Goal: Information Seeking & Learning: Find specific fact

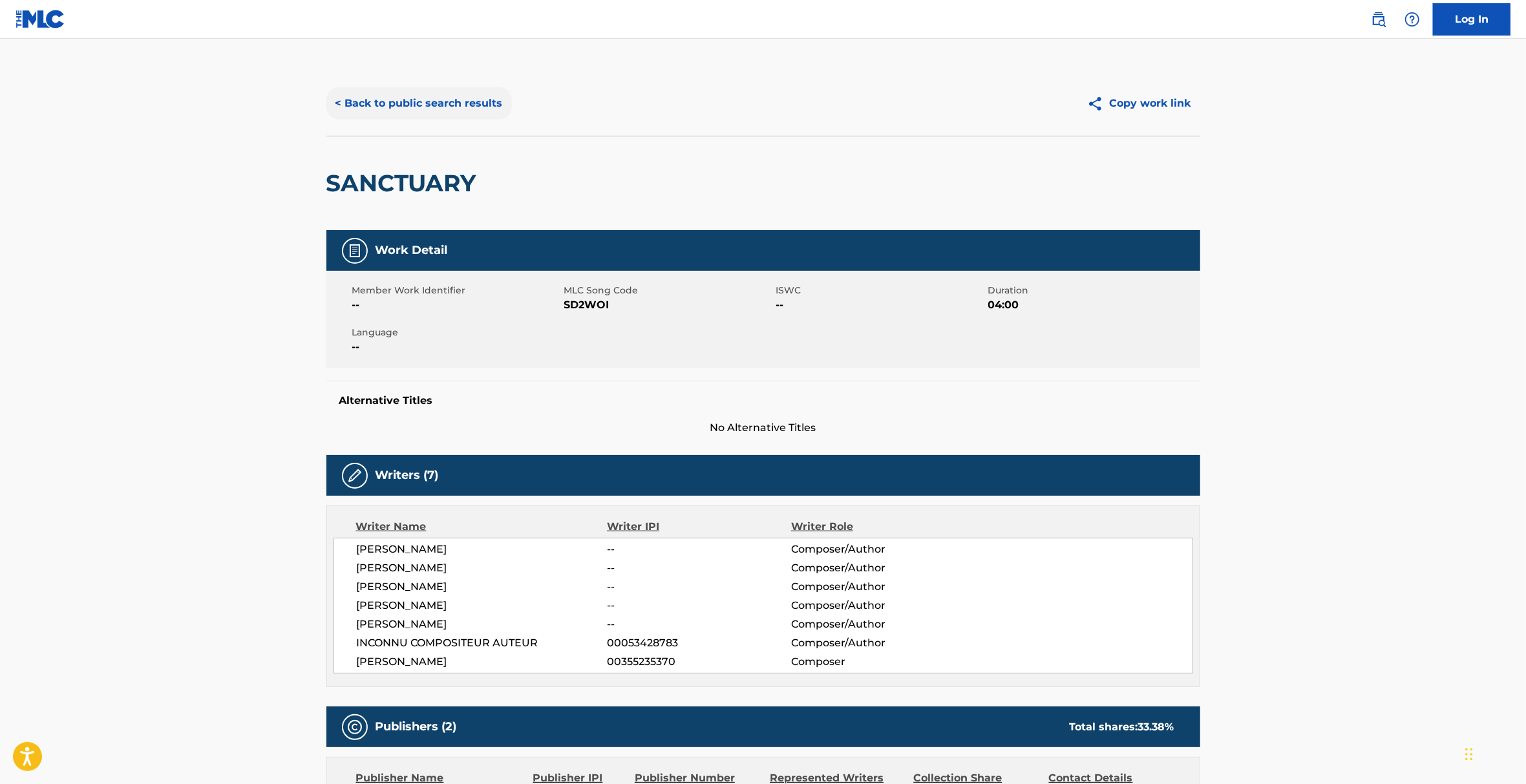
click at [363, 110] on button "< Back to public search results" at bounding box center [419, 103] width 186 height 32
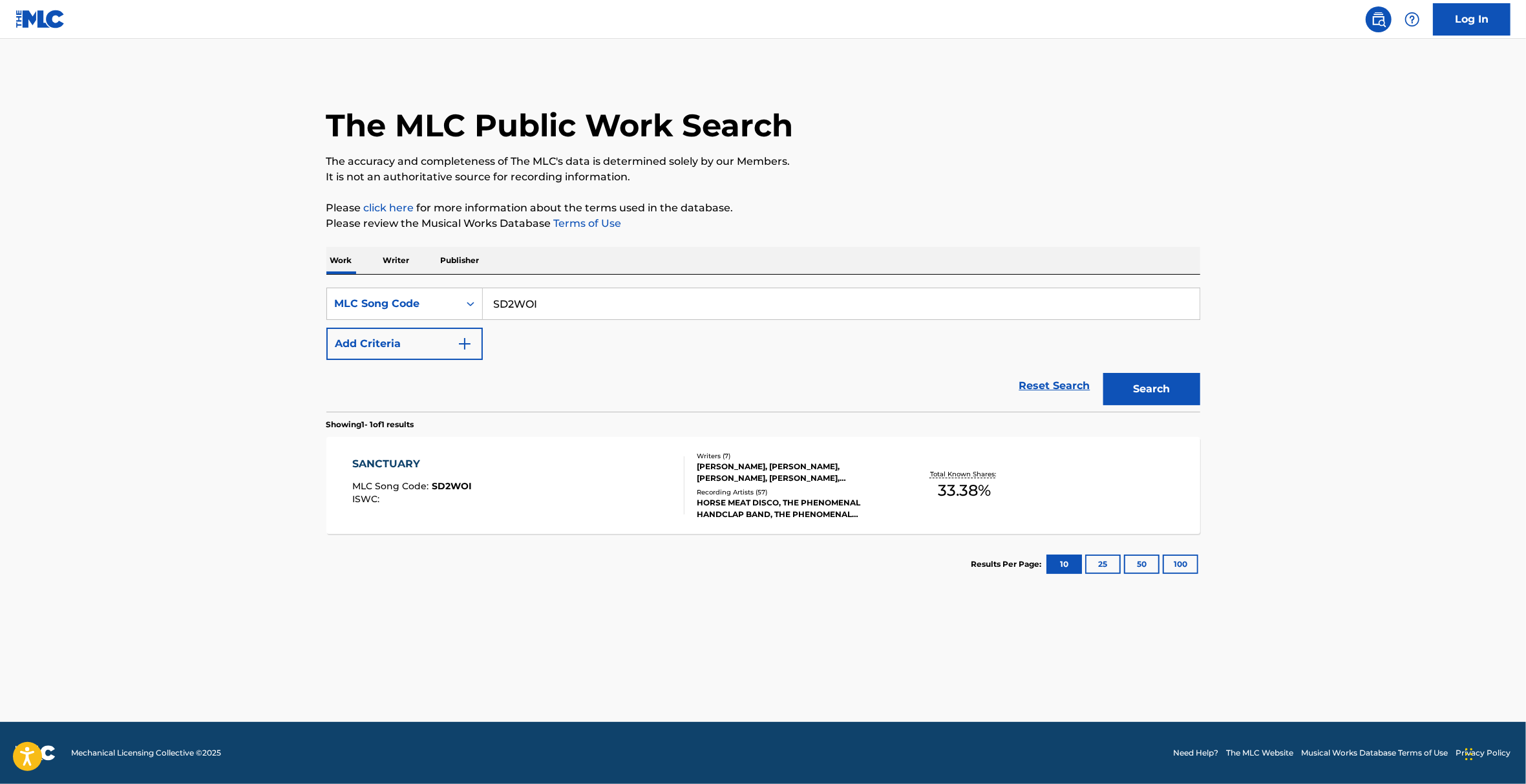
drag, startPoint x: 561, startPoint y: 301, endPoint x: 489, endPoint y: 306, distance: 72.2
click at [489, 306] on input "SD2WOI" at bounding box center [840, 303] width 716 height 31
paste input "I5141O"
type input "I5141O"
click at [1154, 390] on button "Search" at bounding box center [1152, 388] width 97 height 32
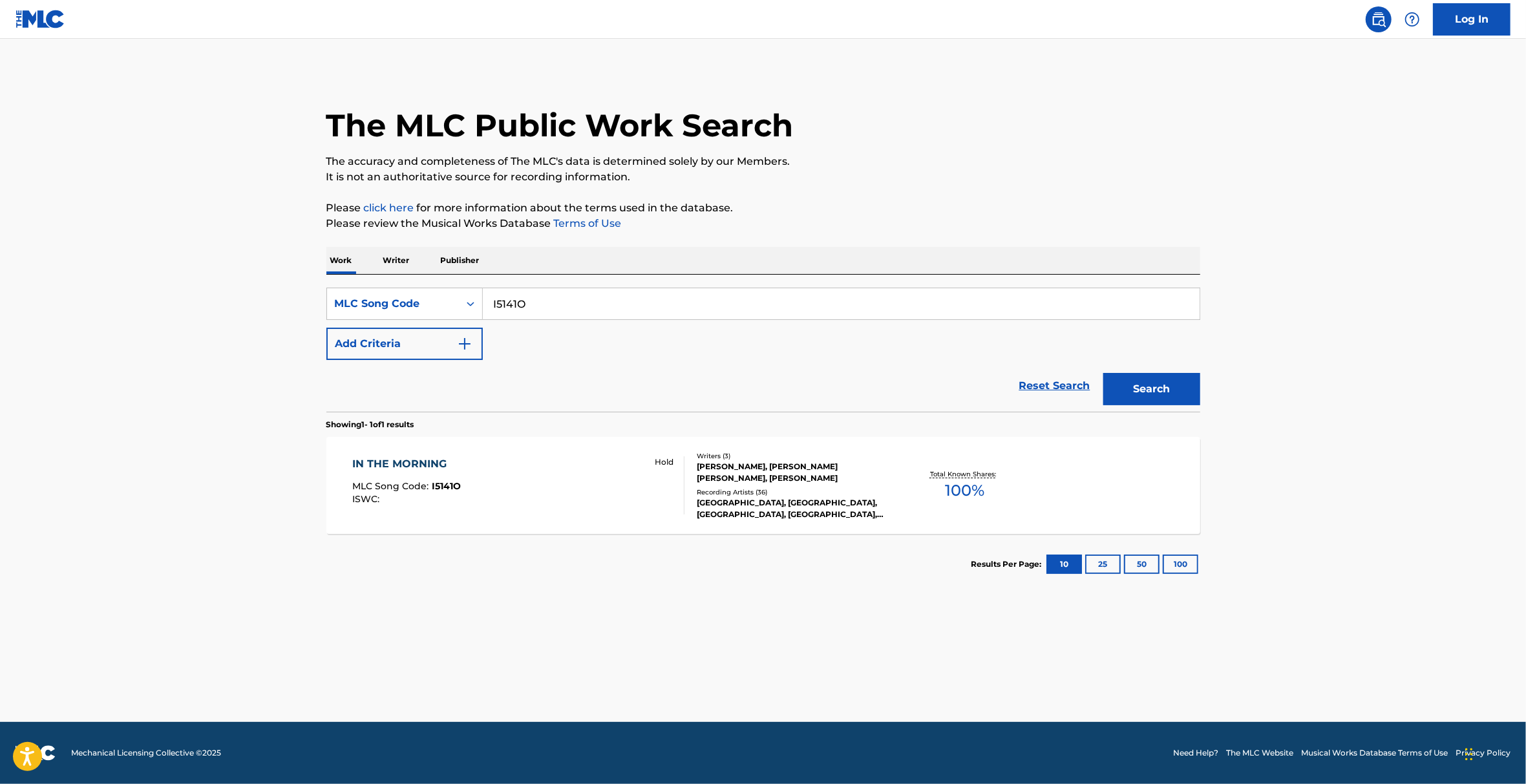
click at [738, 497] on div "Recording Artists ( 36 )" at bounding box center [794, 492] width 195 height 9
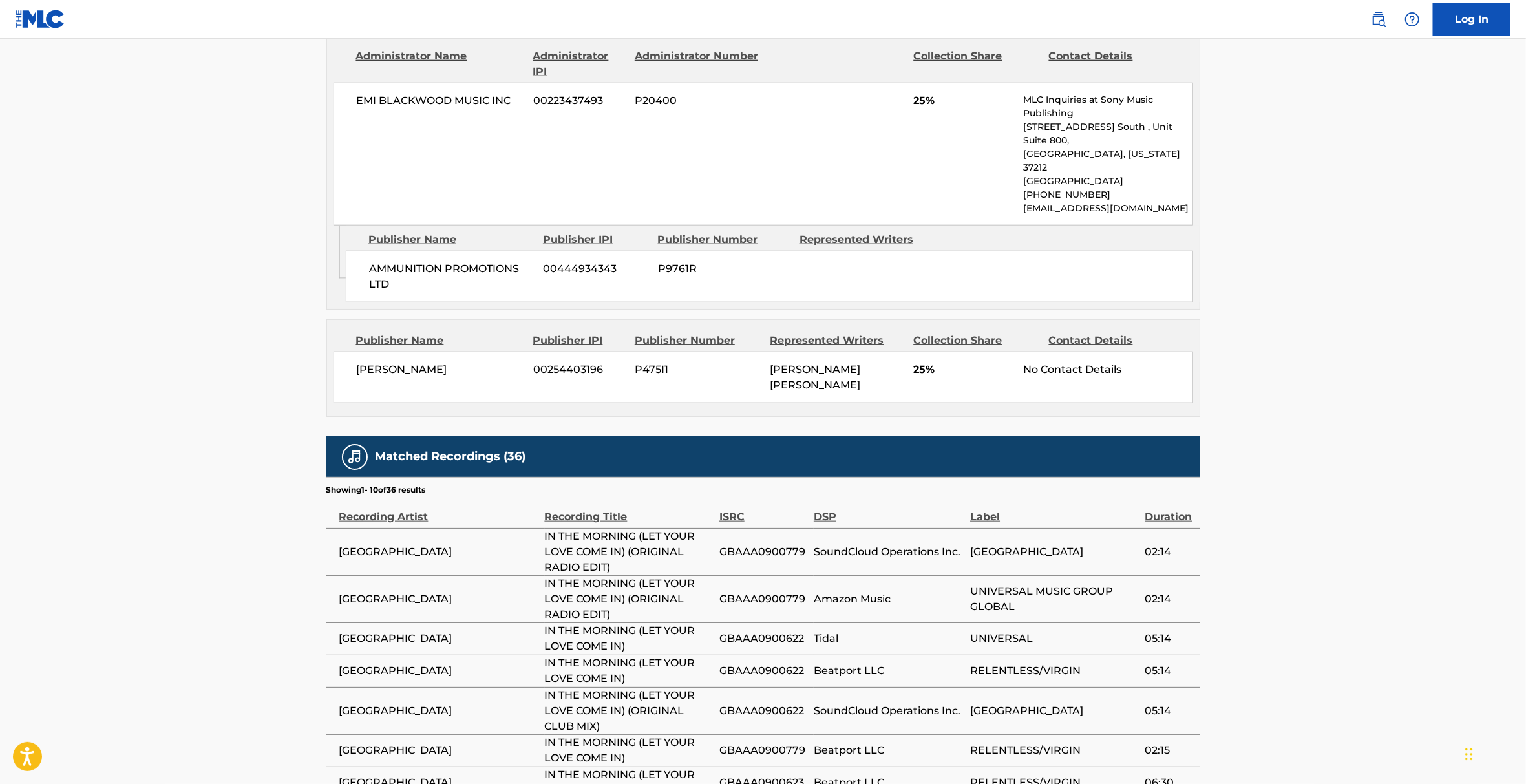
scroll to position [1206, 0]
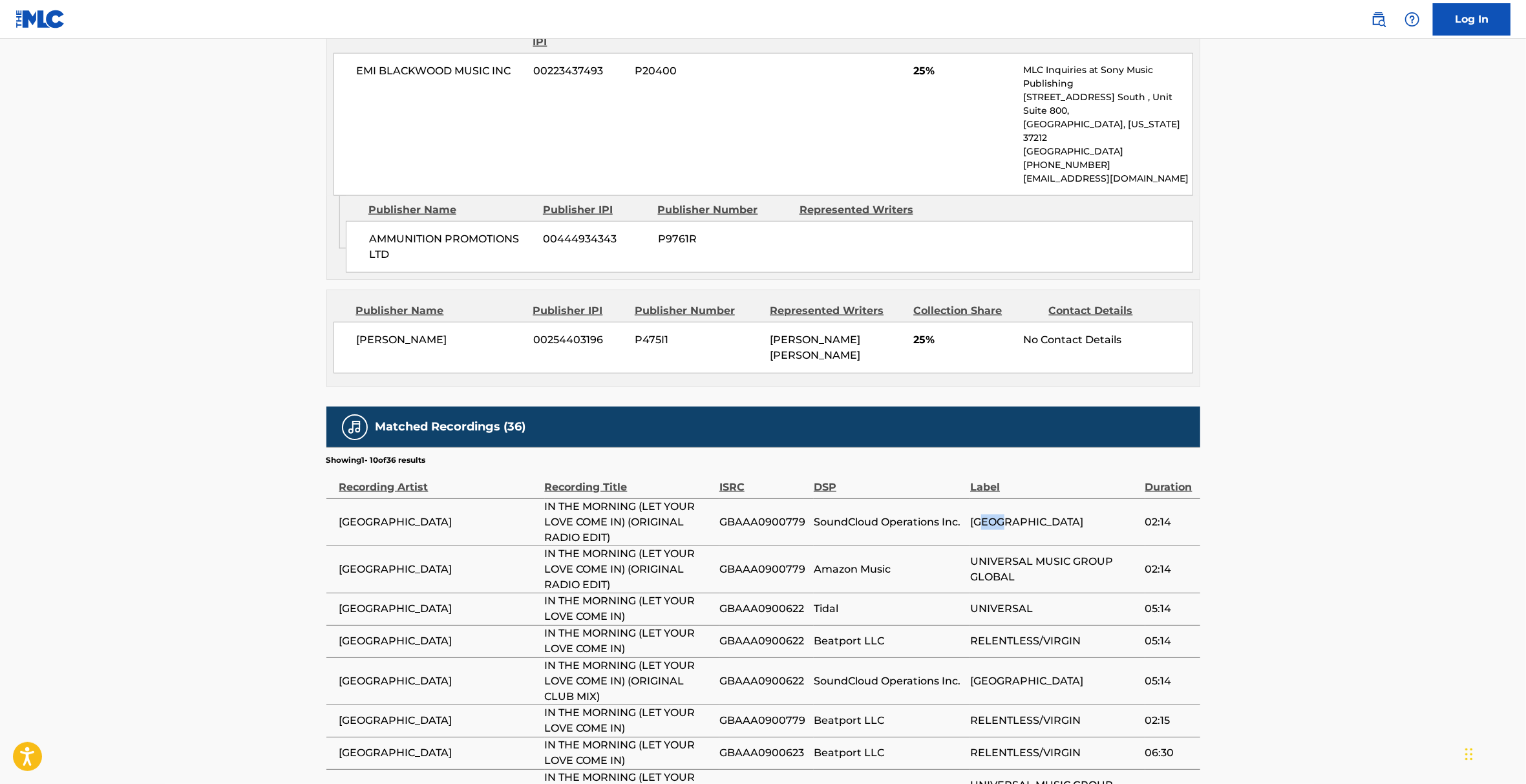
drag, startPoint x: 987, startPoint y: 447, endPoint x: 1024, endPoint y: 443, distance: 37.2
click at [1024, 514] on span "[GEOGRAPHIC_DATA]" at bounding box center [1054, 522] width 168 height 16
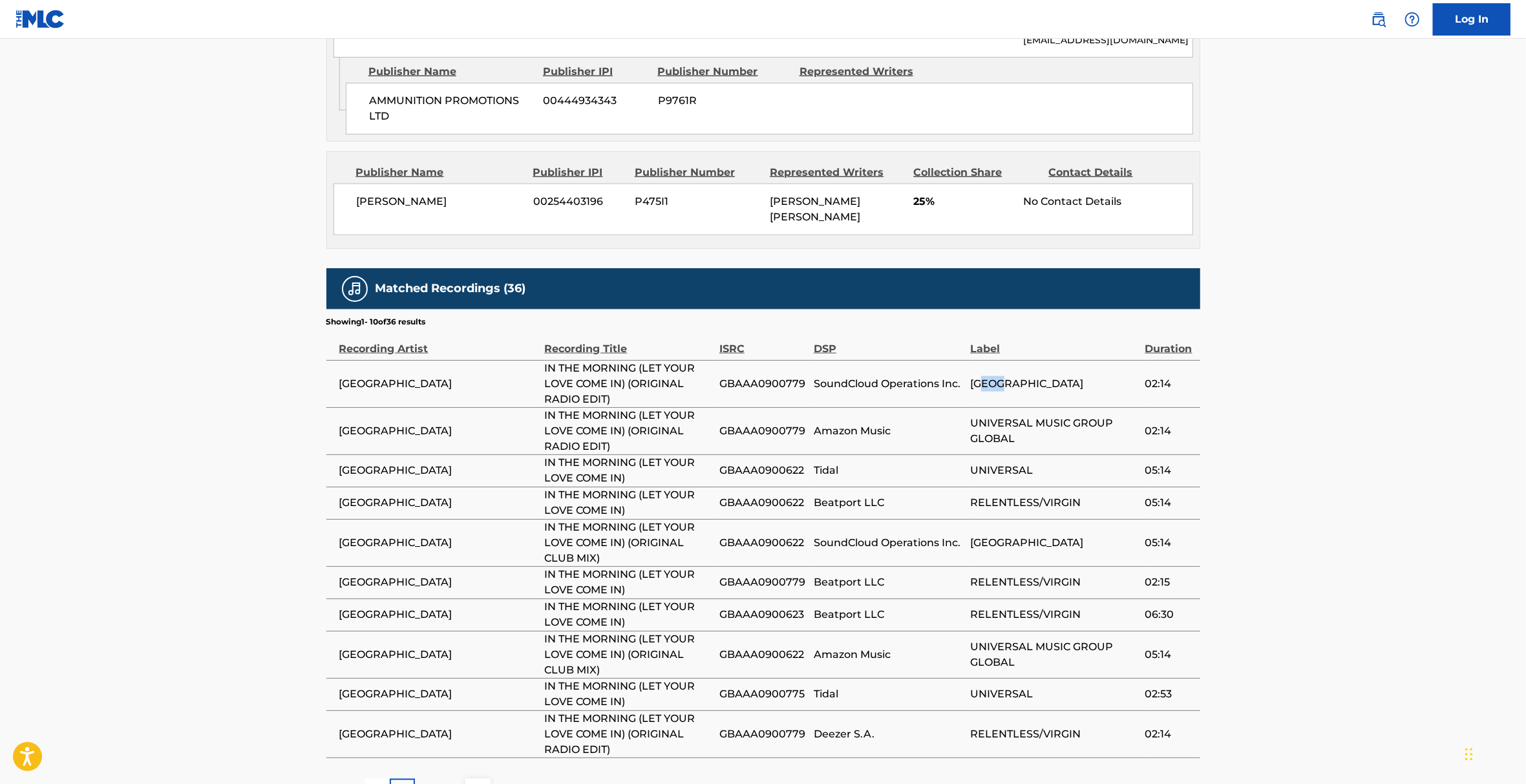
scroll to position [1372, 0]
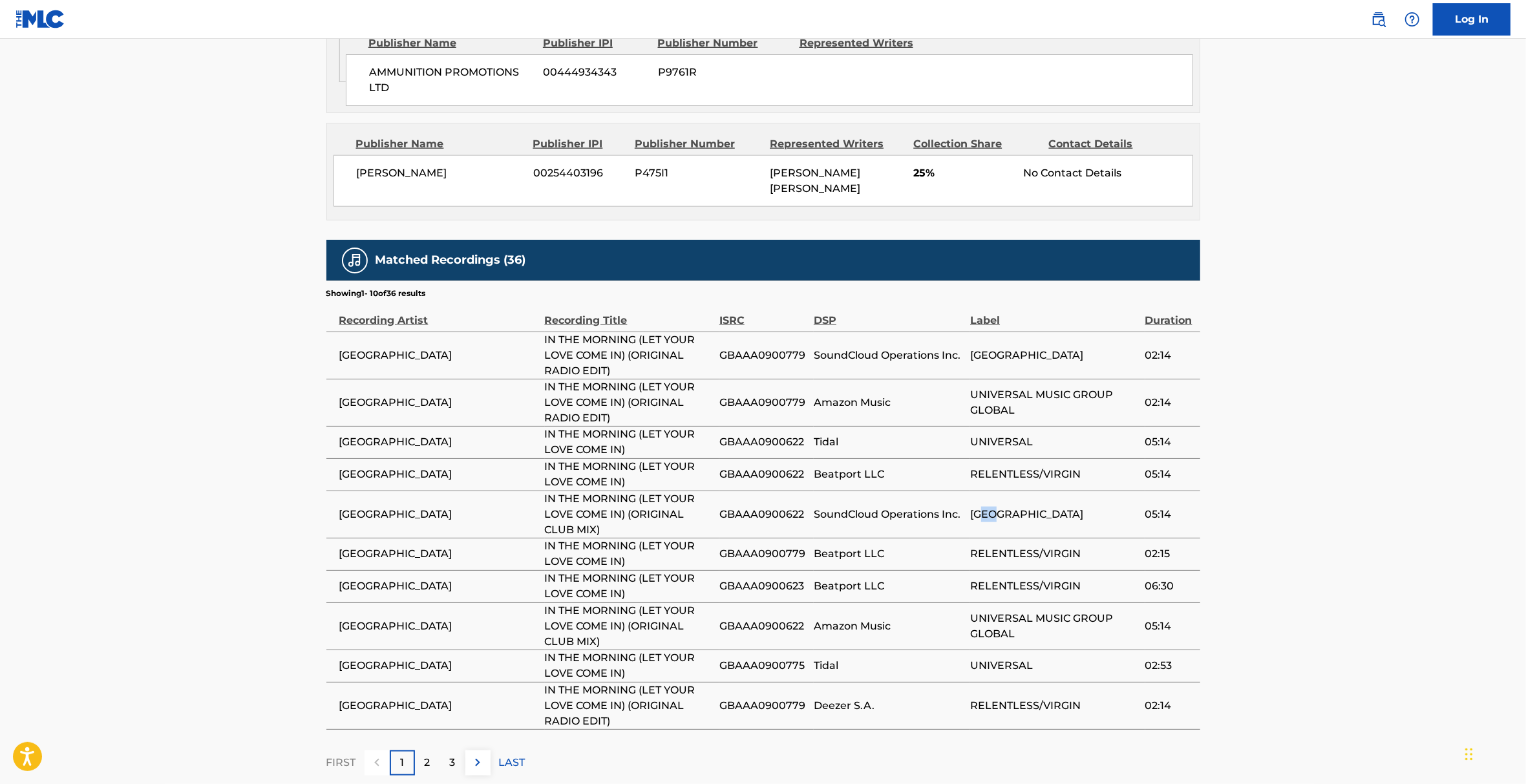
drag, startPoint x: 987, startPoint y: 433, endPoint x: 1001, endPoint y: 435, distance: 14.1
click at [1001, 506] on span "[GEOGRAPHIC_DATA]" at bounding box center [1054, 514] width 168 height 16
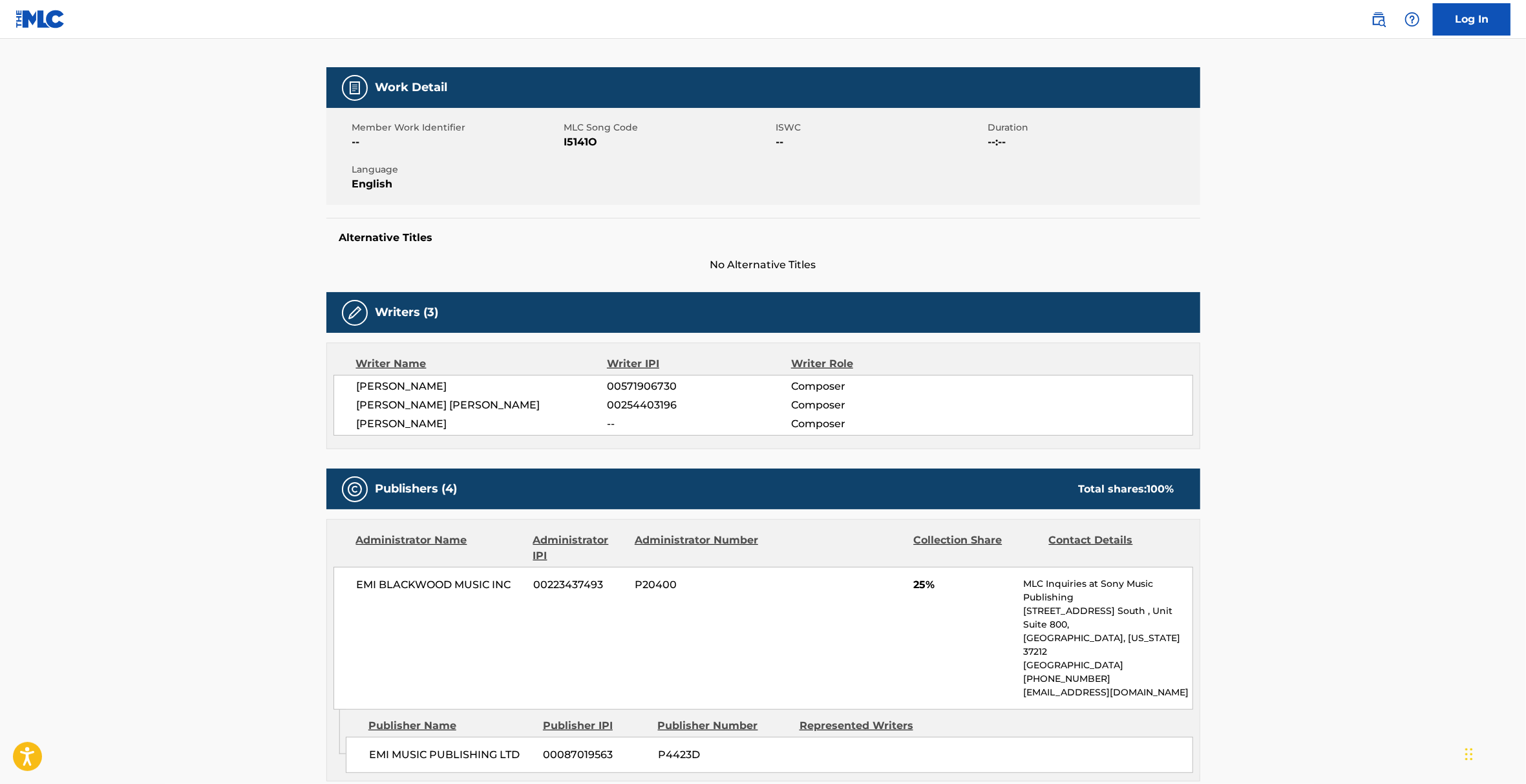
scroll to position [0, 0]
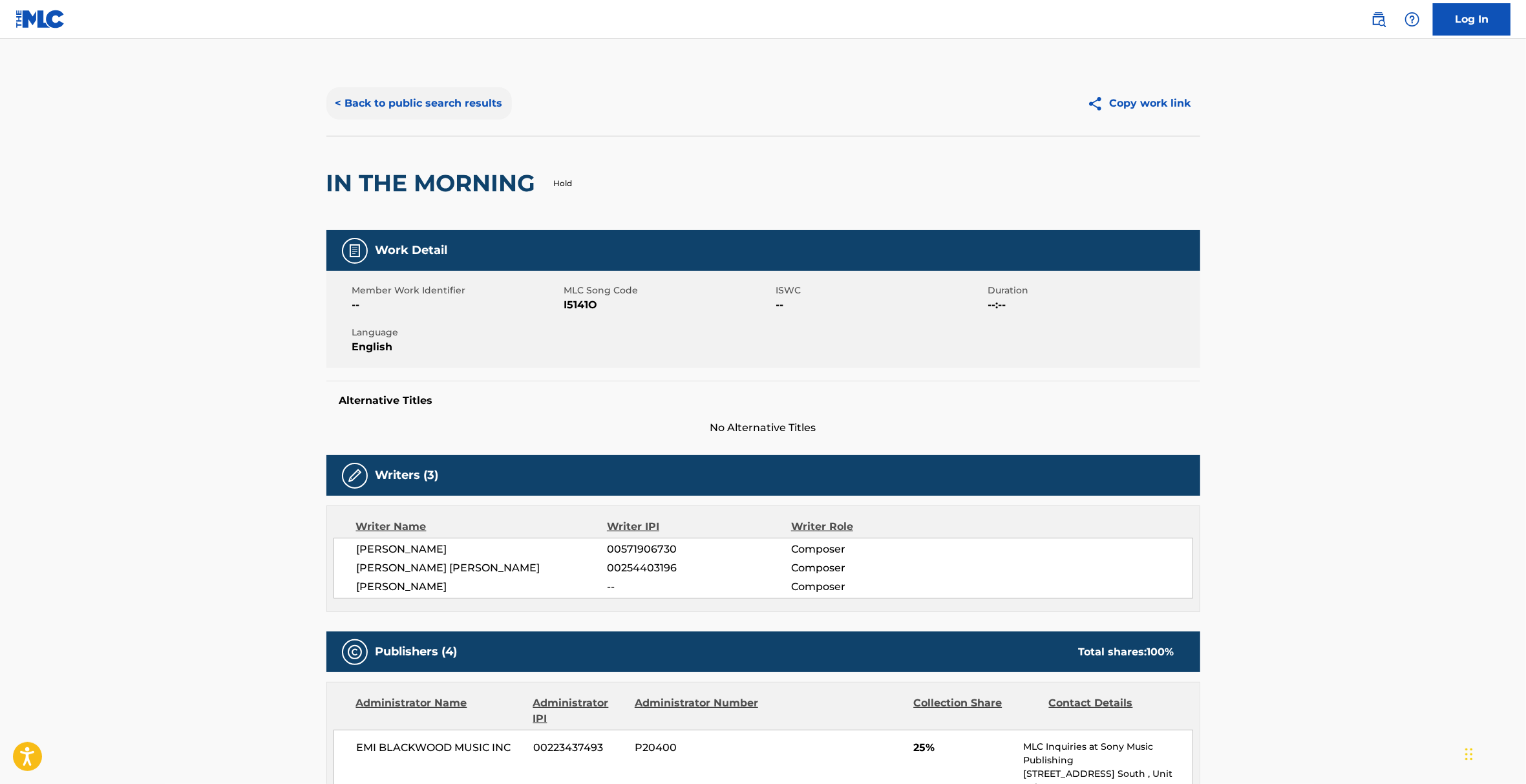
click at [402, 92] on button "< Back to public search results" at bounding box center [419, 103] width 186 height 32
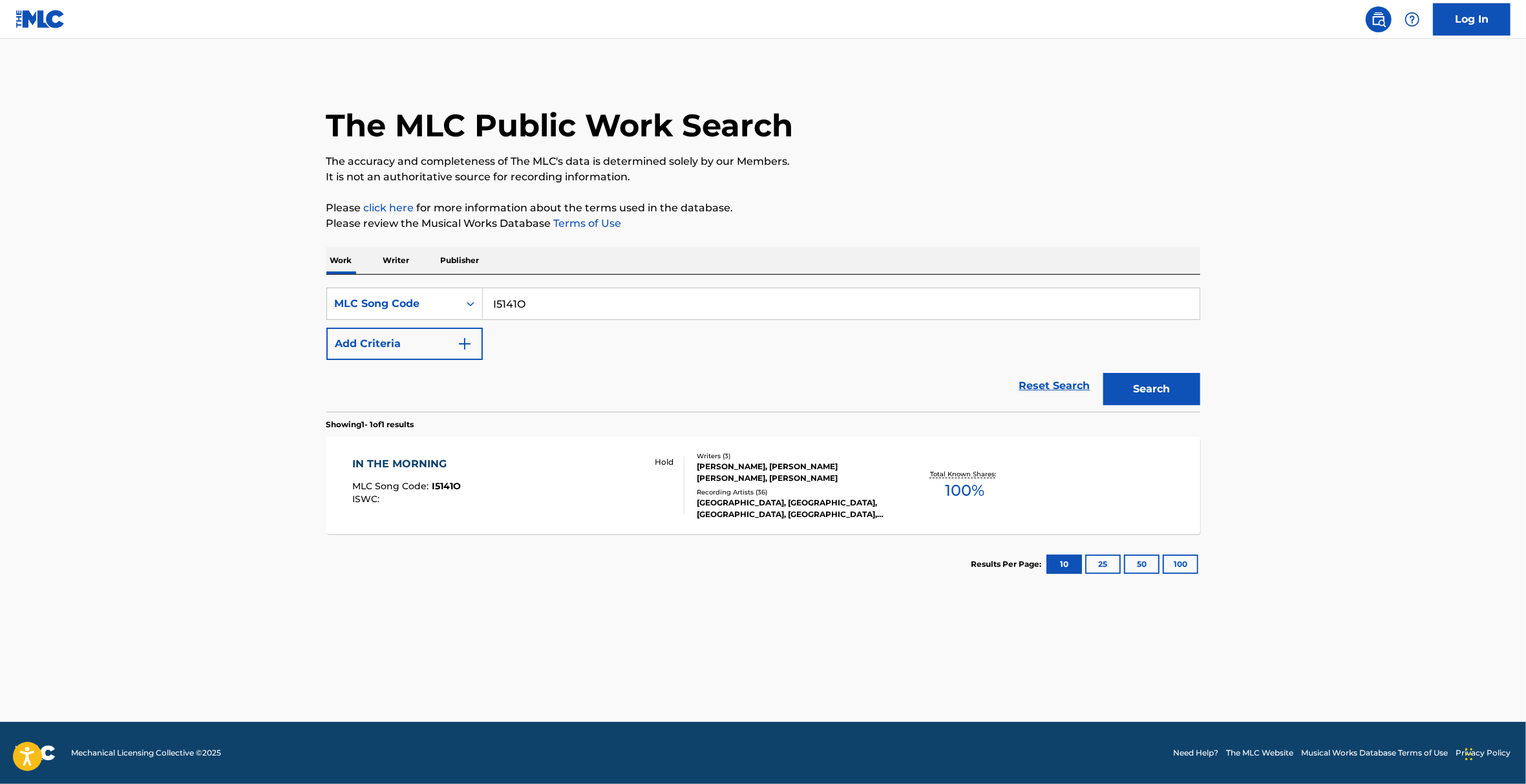
drag, startPoint x: 542, startPoint y: 311, endPoint x: 487, endPoint y: 307, distance: 55.1
click at [487, 307] on input "I5141O" at bounding box center [840, 303] width 716 height 31
paste input "6716D"
type input "I6716D"
click at [1176, 398] on button "Search" at bounding box center [1152, 388] width 97 height 32
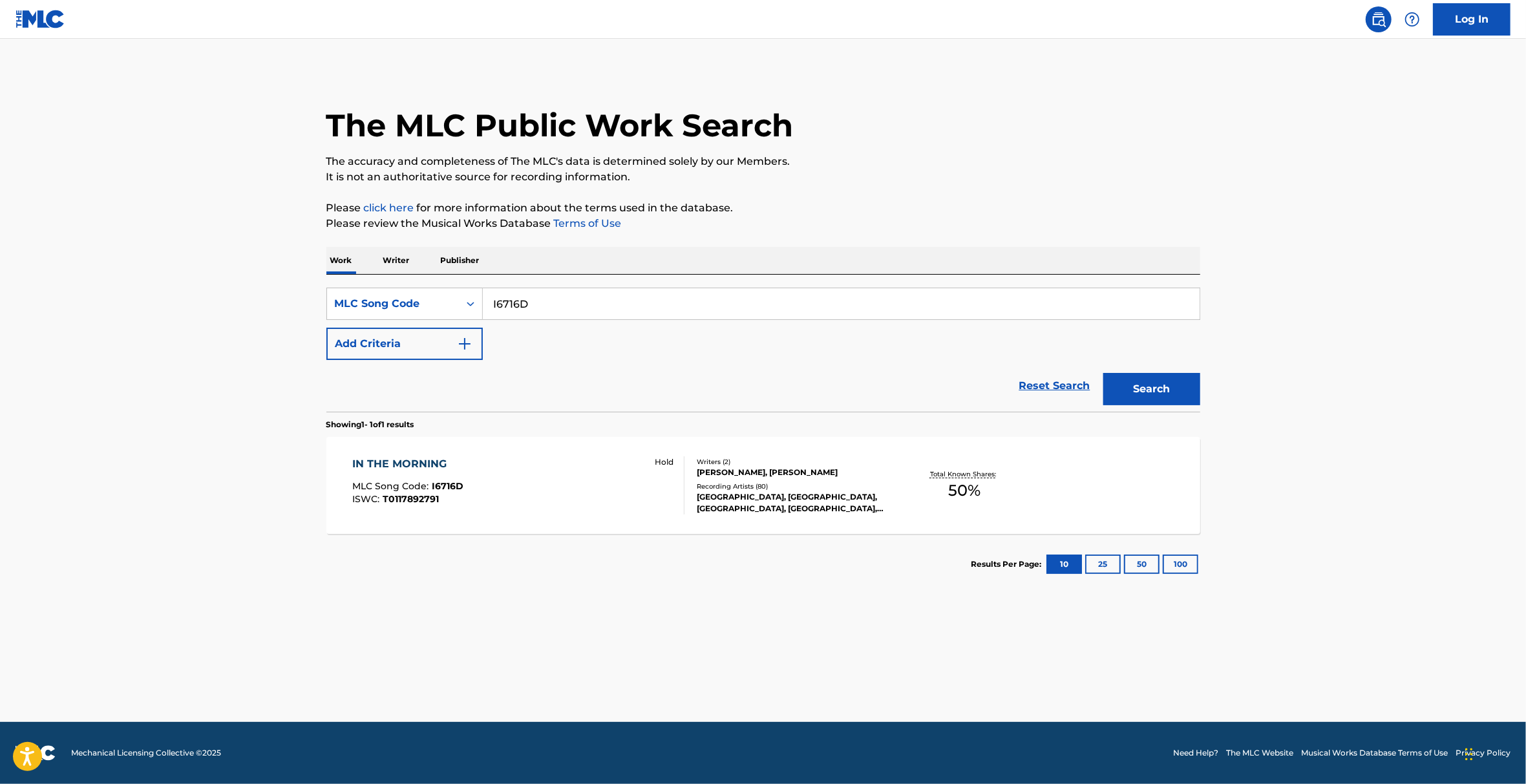
click at [675, 492] on div "Hold" at bounding box center [663, 486] width 41 height 58
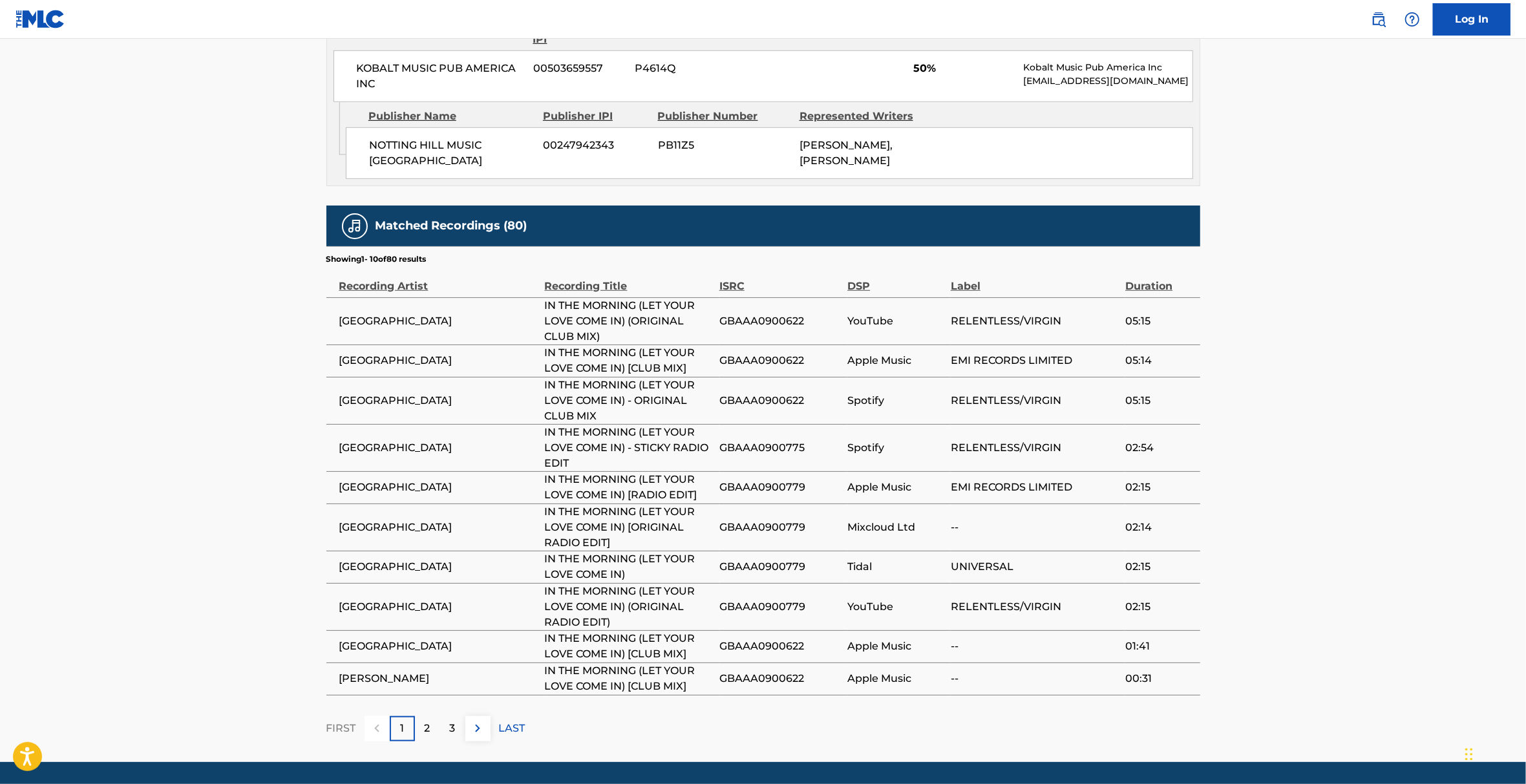
scroll to position [775, 0]
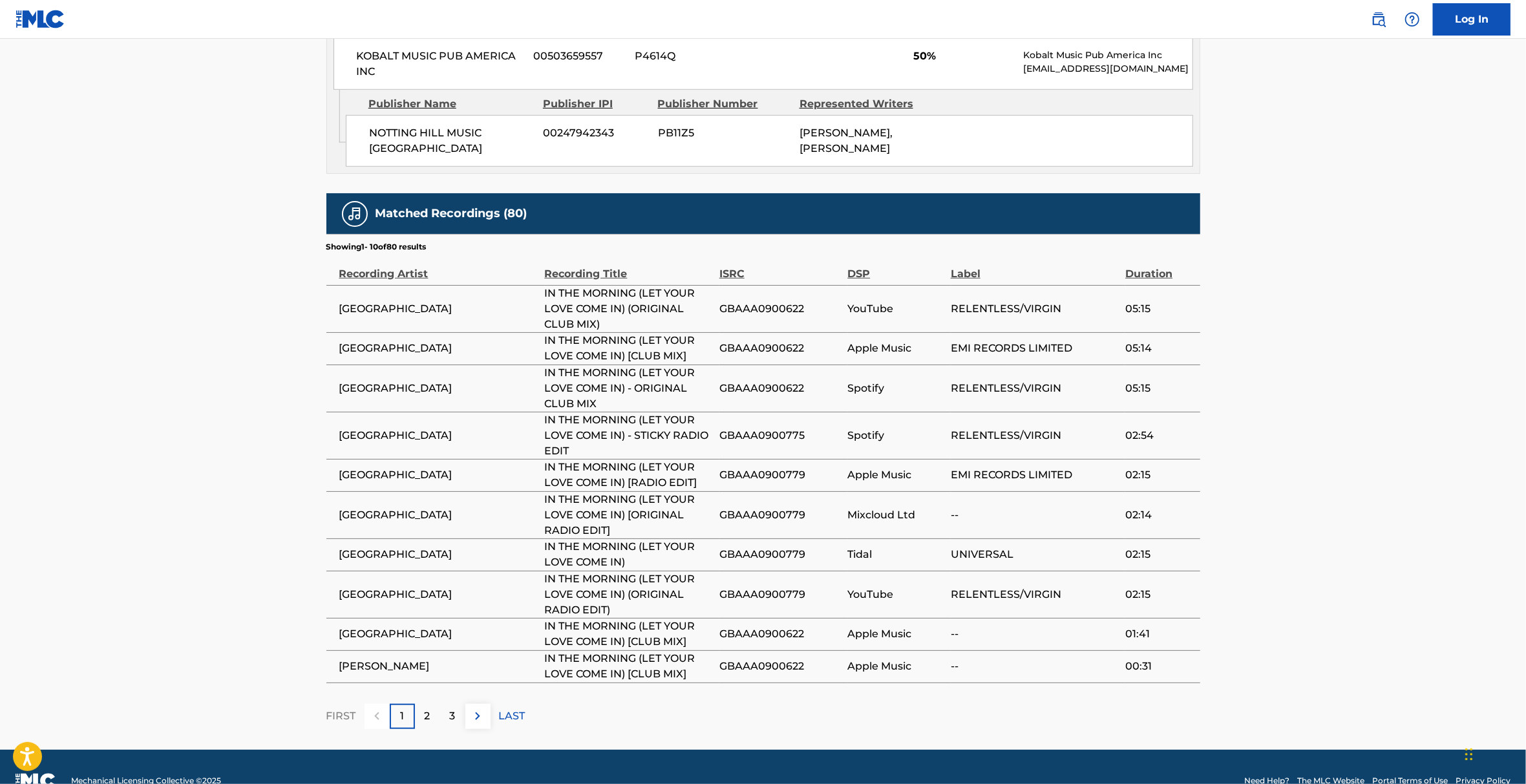
click at [432, 718] on div "2" at bounding box center [427, 716] width 25 height 25
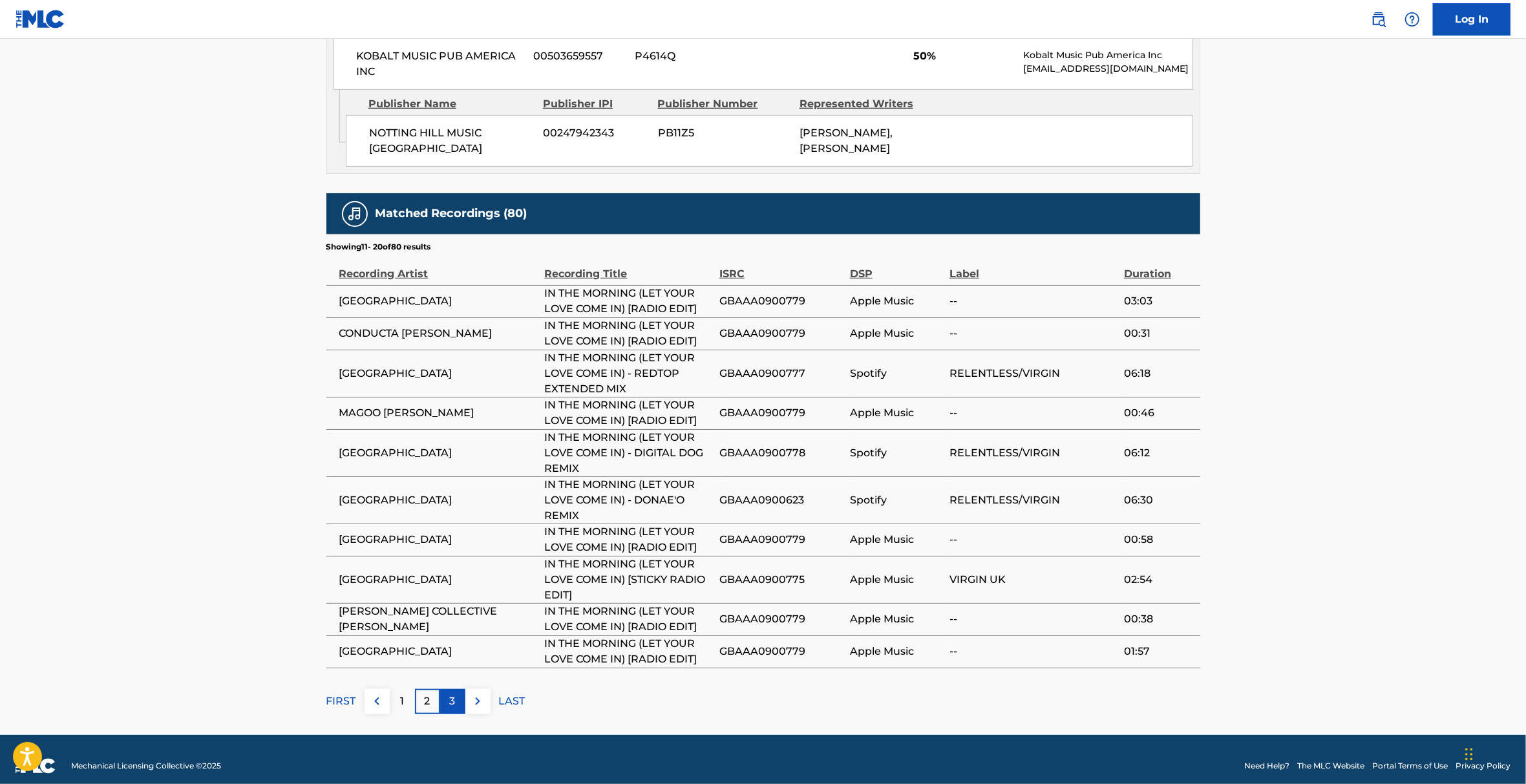
click at [451, 704] on p "3" at bounding box center [452, 701] width 6 height 16
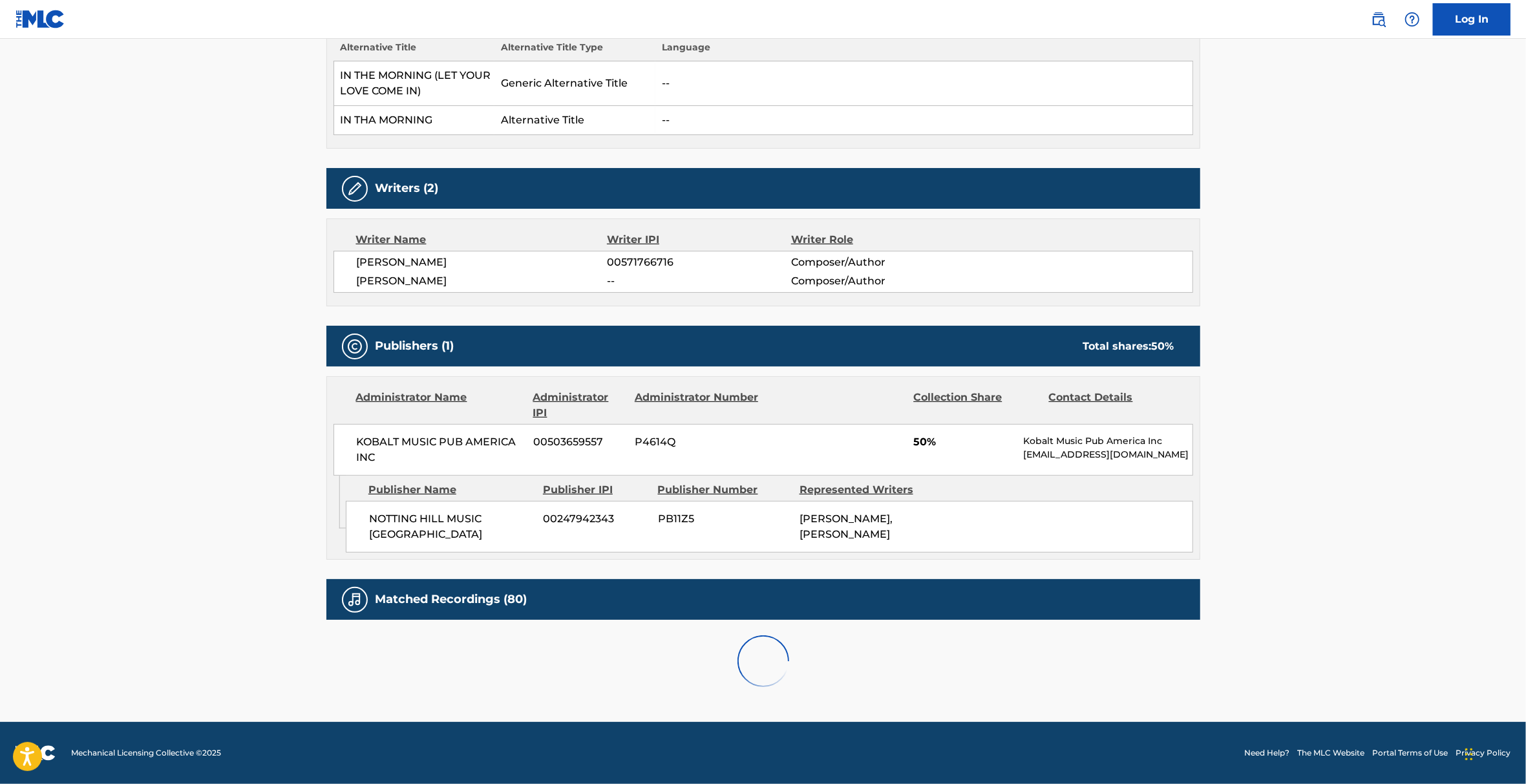
scroll to position [748, 0]
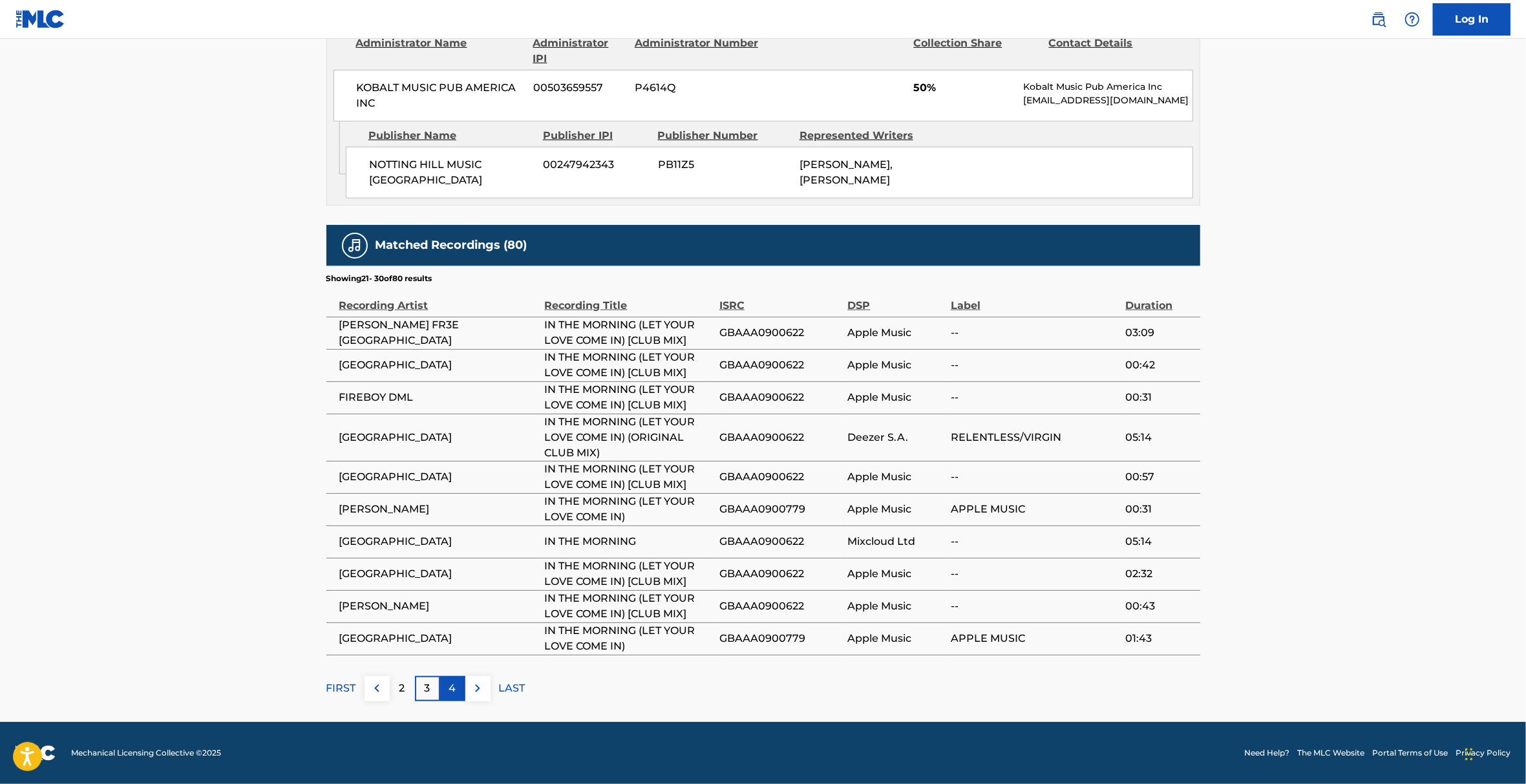
click at [453, 678] on div "4" at bounding box center [453, 688] width 25 height 25
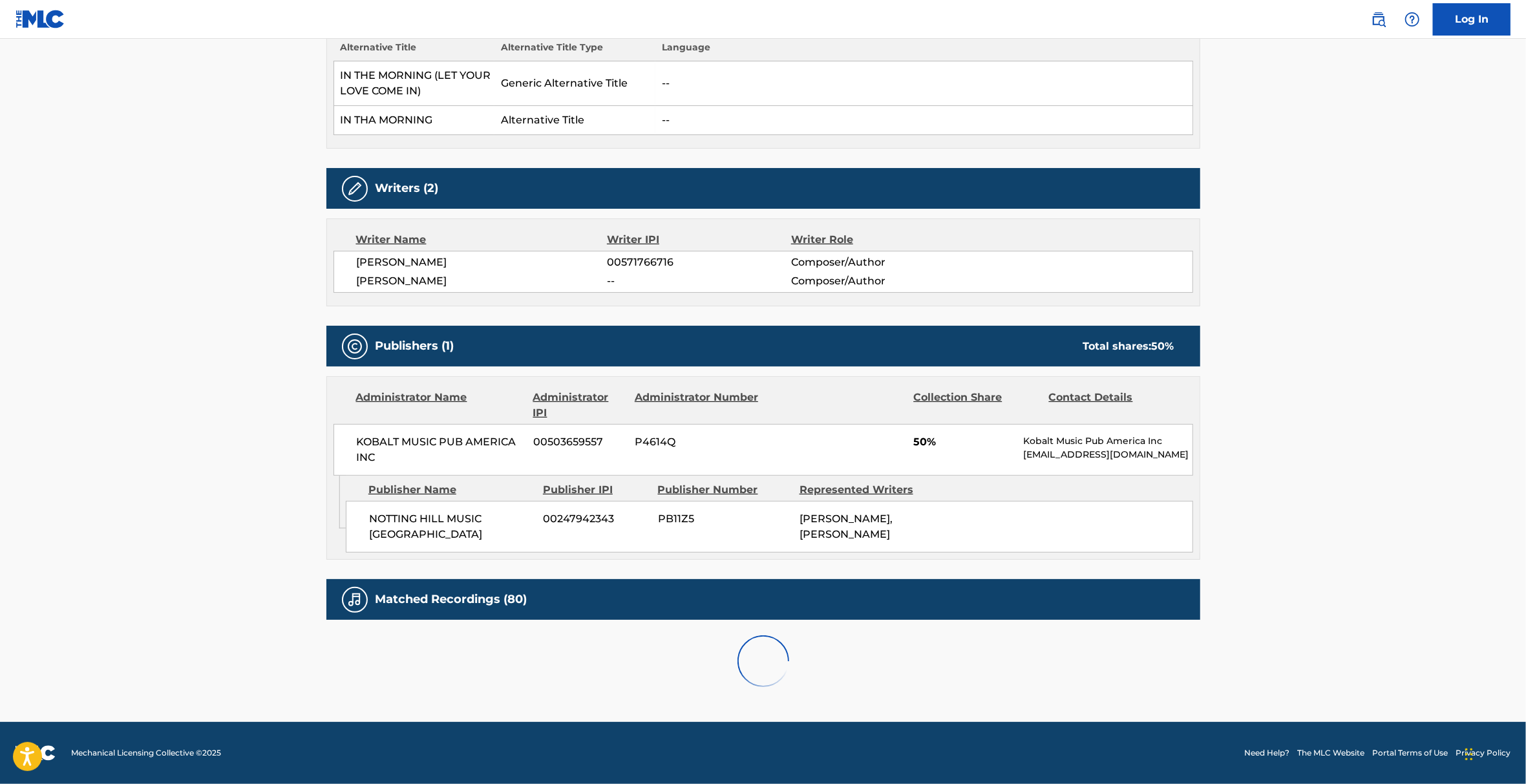
scroll to position [775, 0]
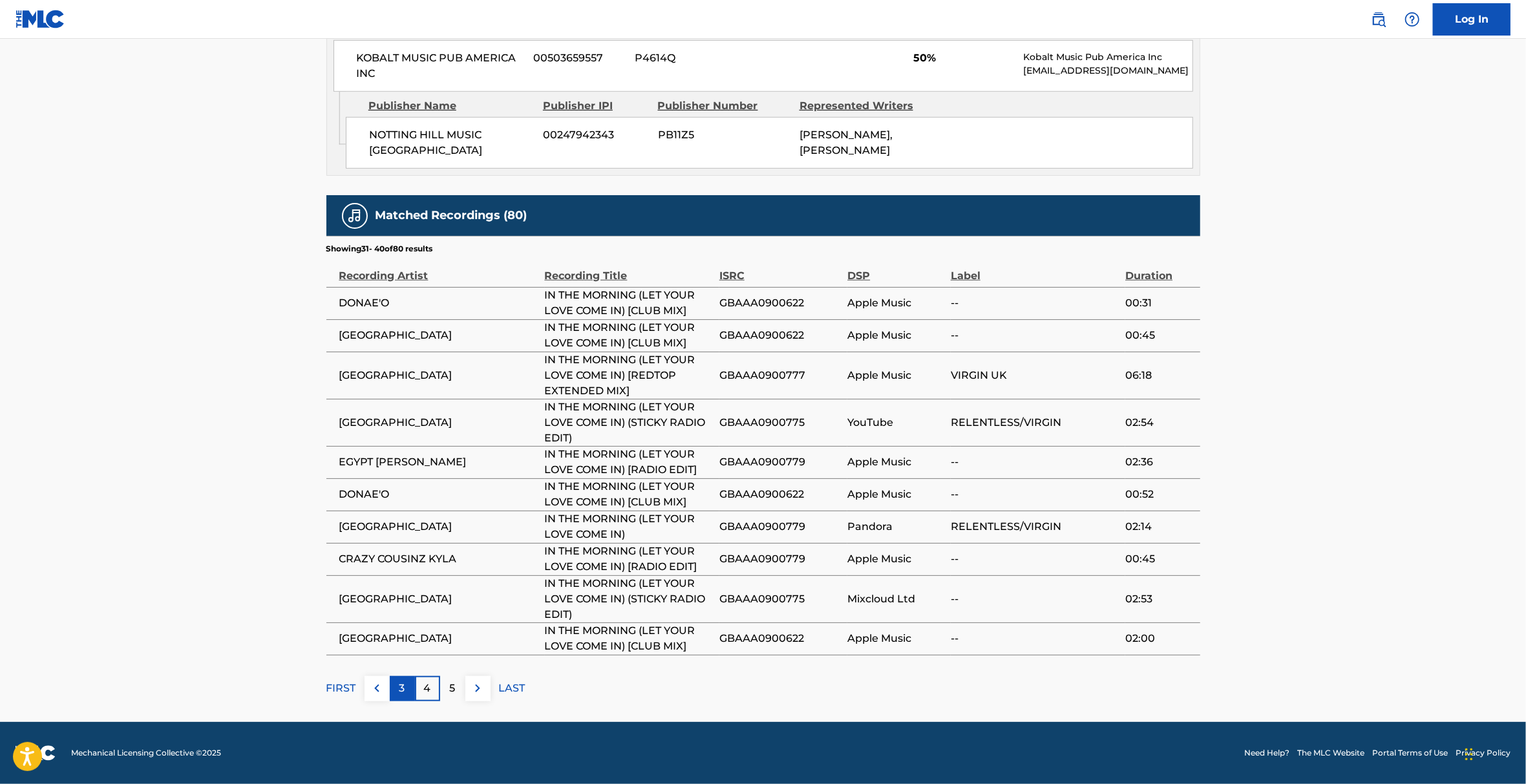
click at [407, 693] on div "3" at bounding box center [402, 688] width 25 height 25
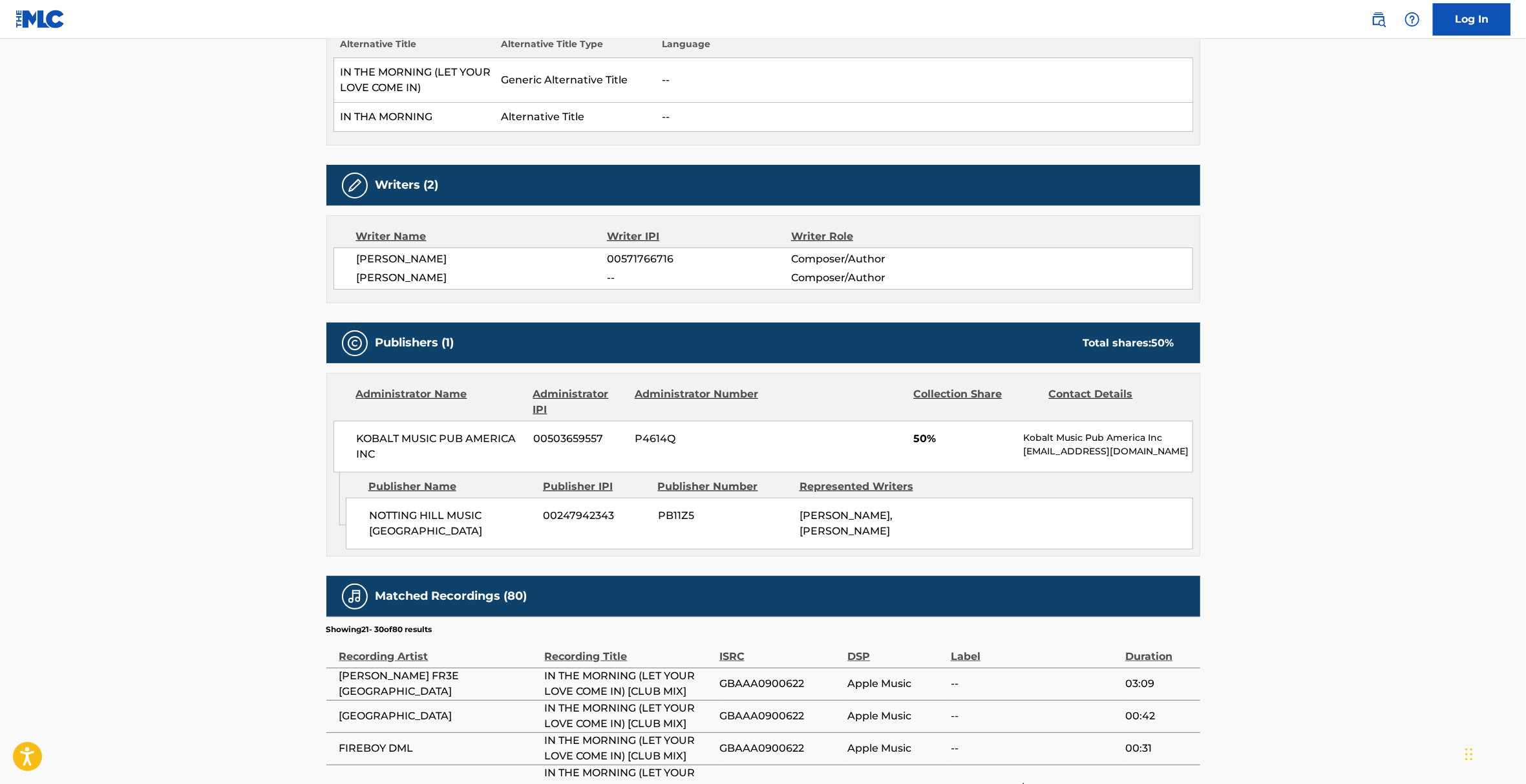
scroll to position [748, 0]
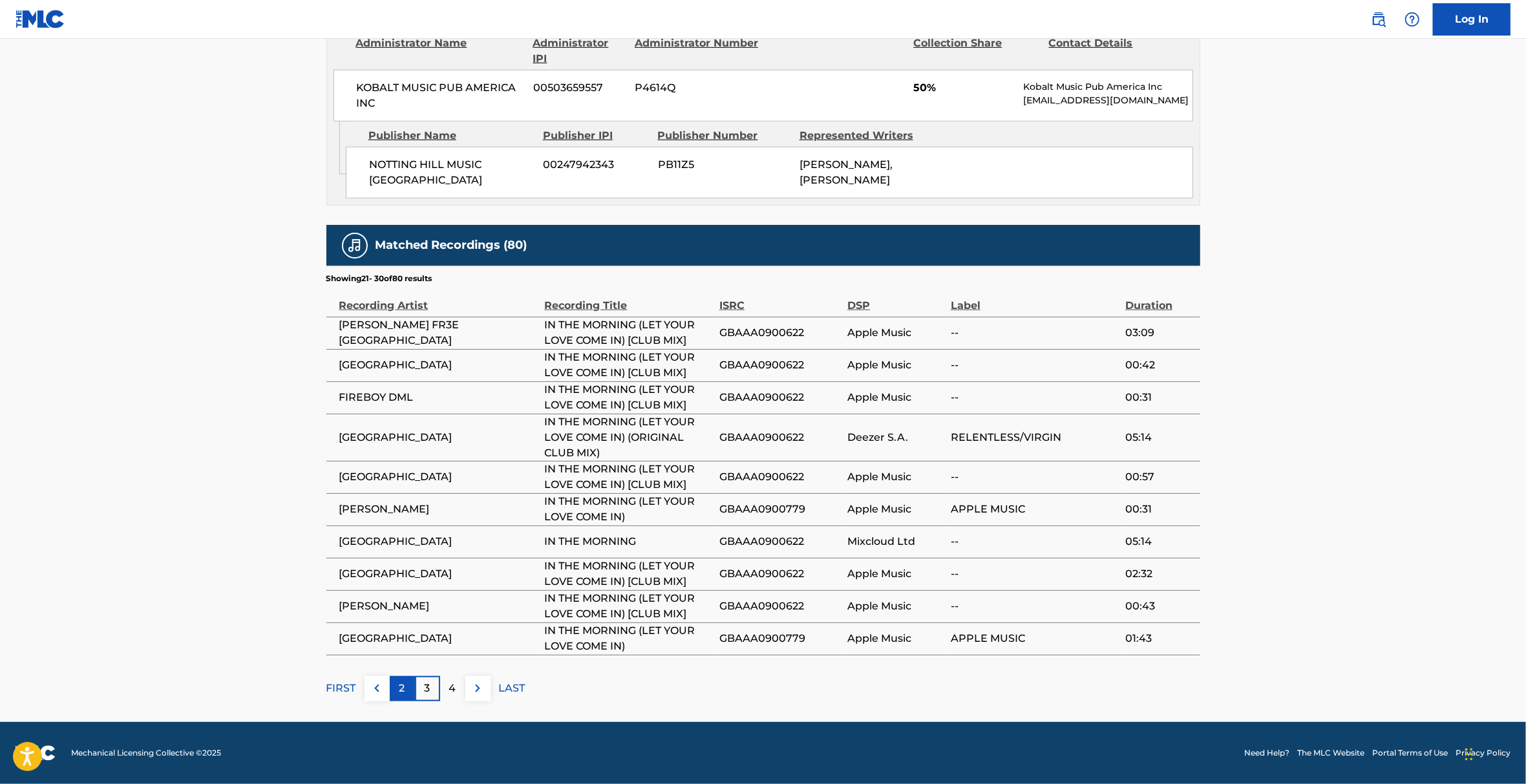
click at [402, 686] on p "2" at bounding box center [402, 688] width 6 height 16
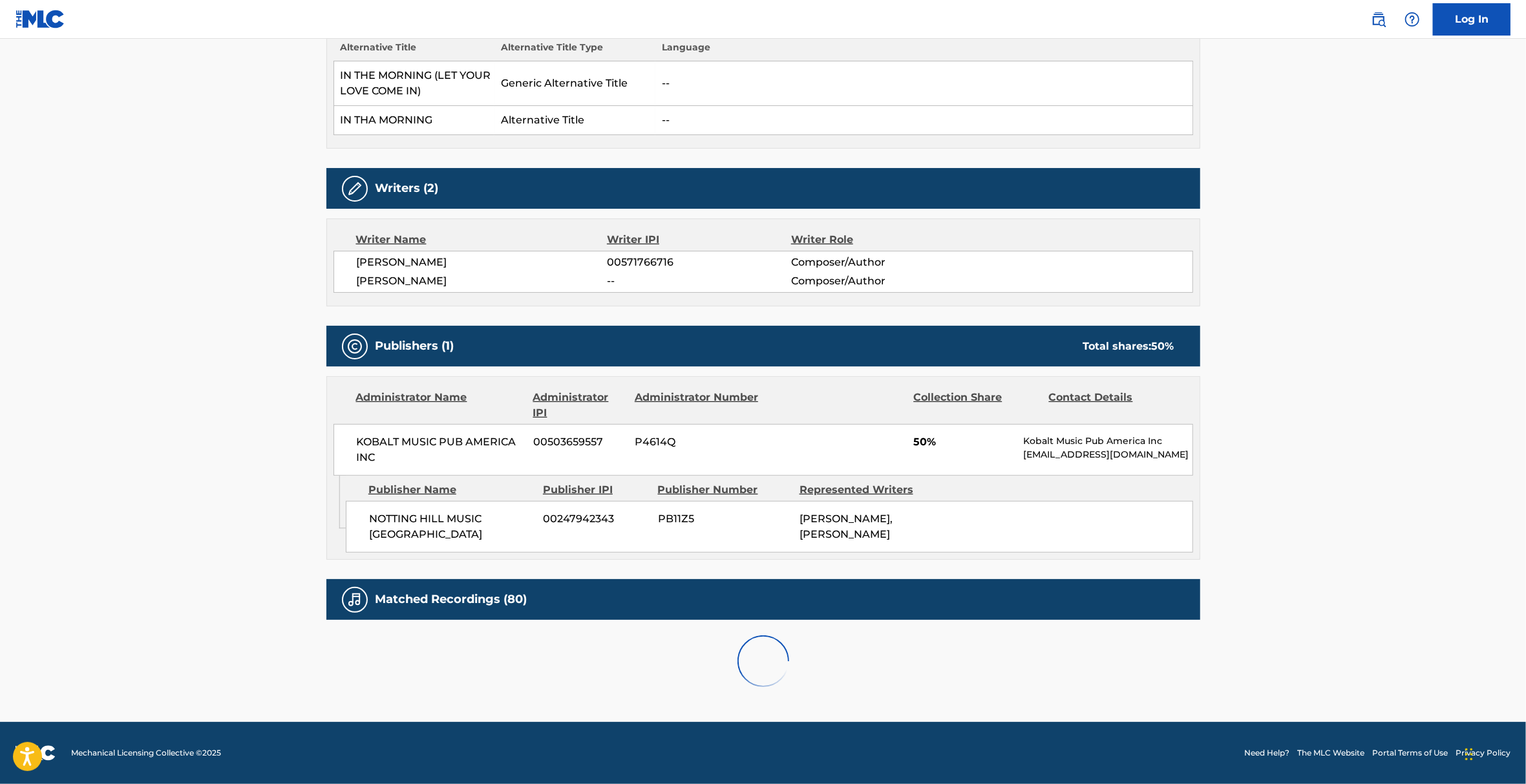
scroll to position [775, 0]
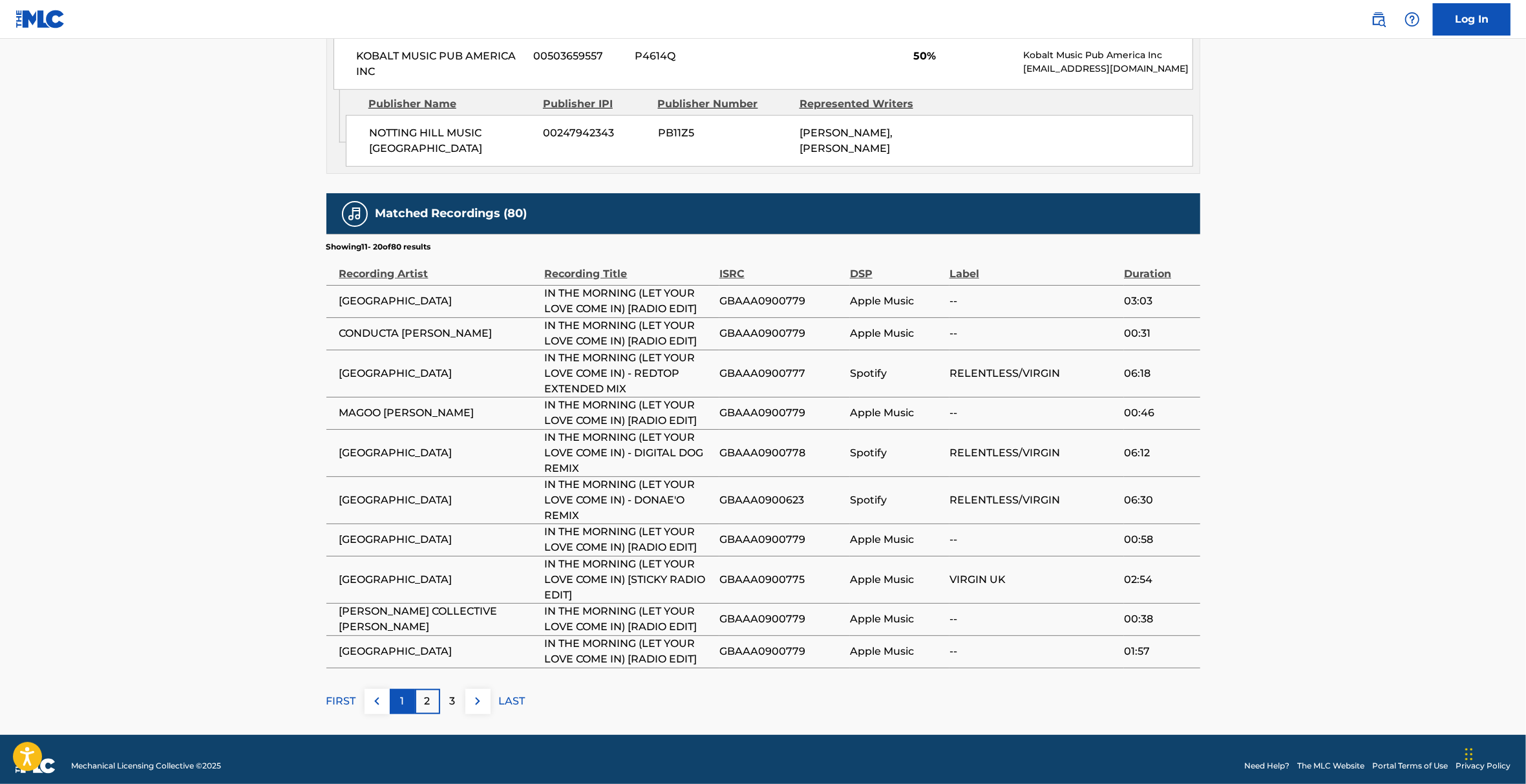
click at [406, 694] on div "1" at bounding box center [402, 701] width 25 height 25
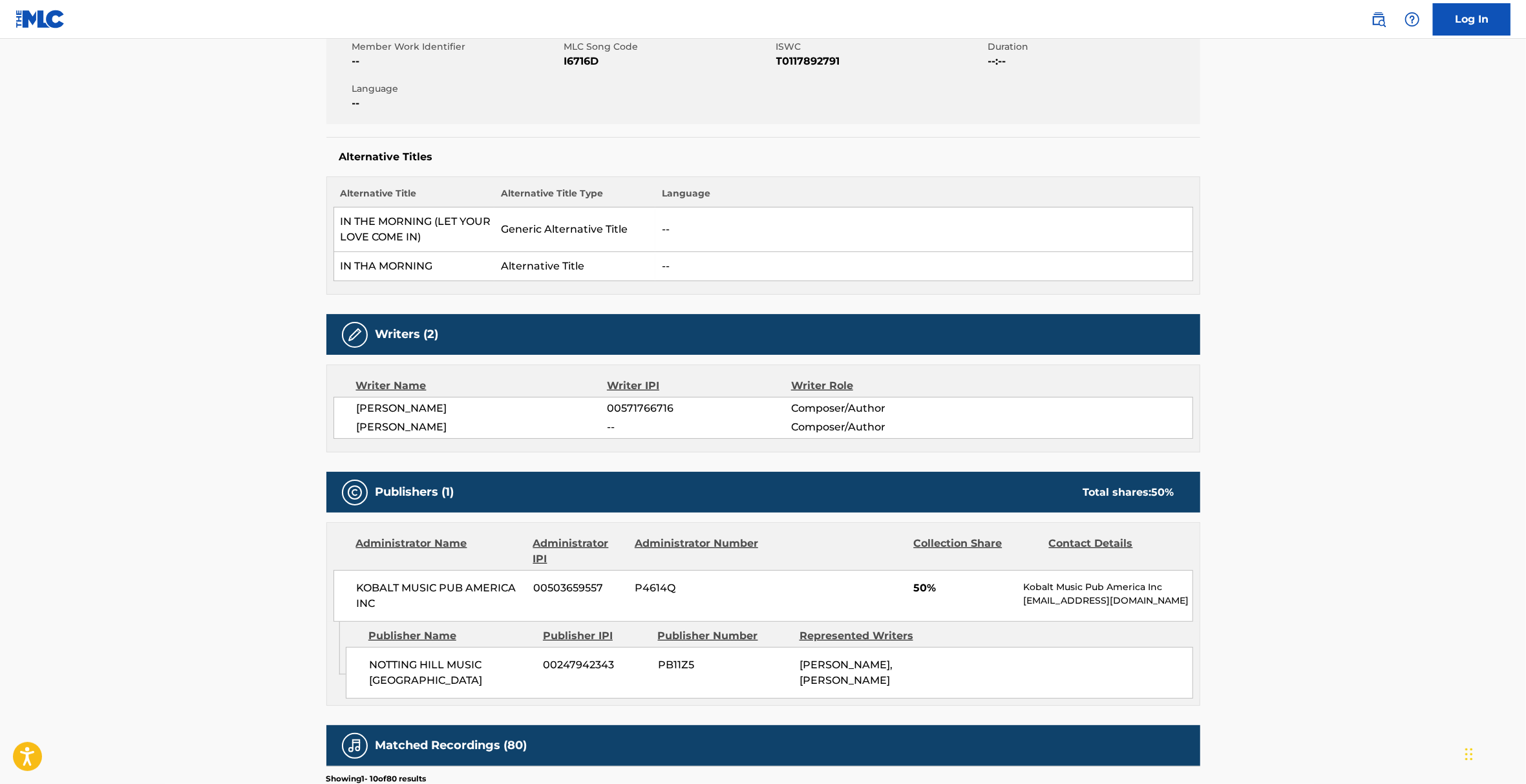
scroll to position [0, 0]
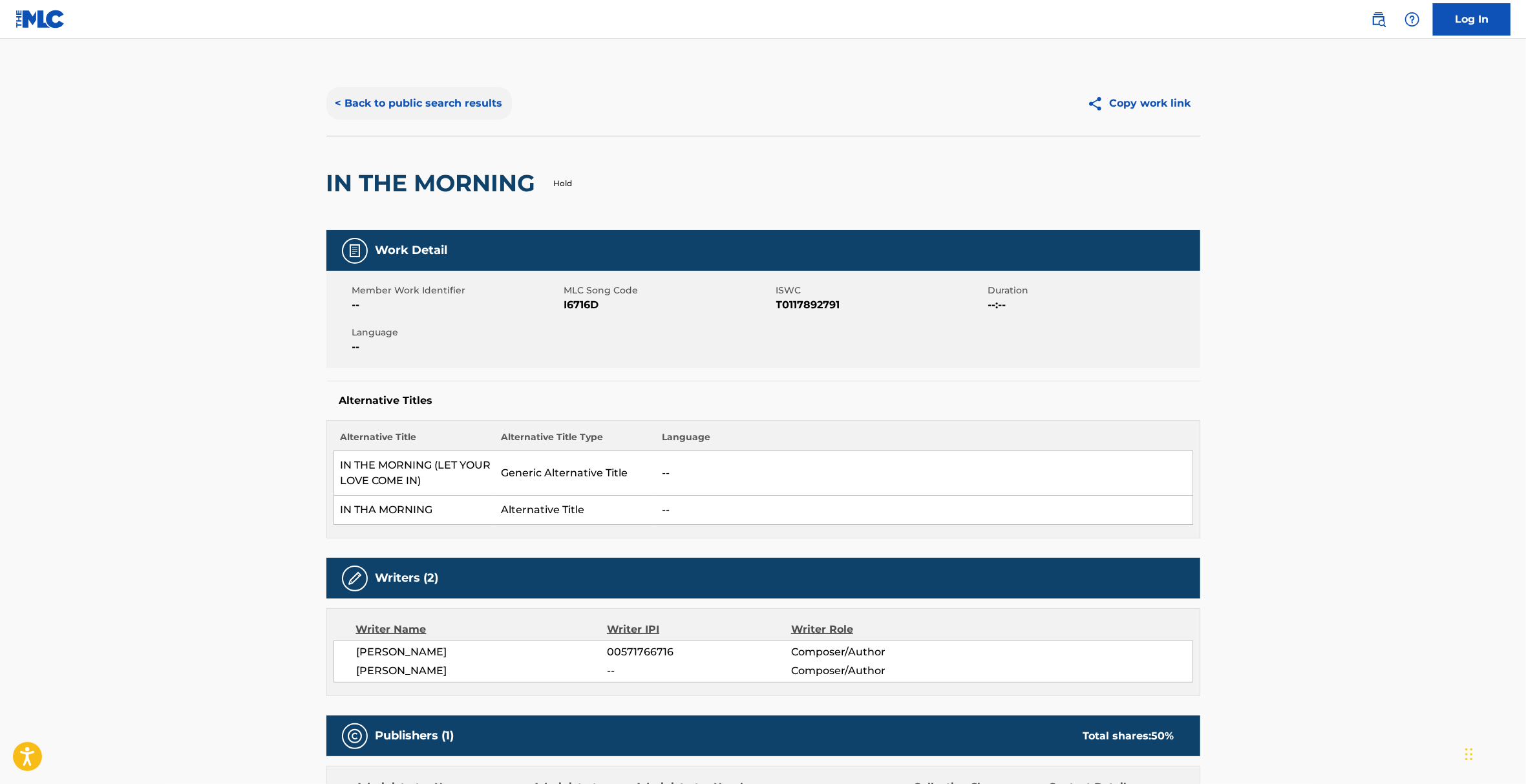
click at [368, 104] on button "< Back to public search results" at bounding box center [419, 103] width 186 height 32
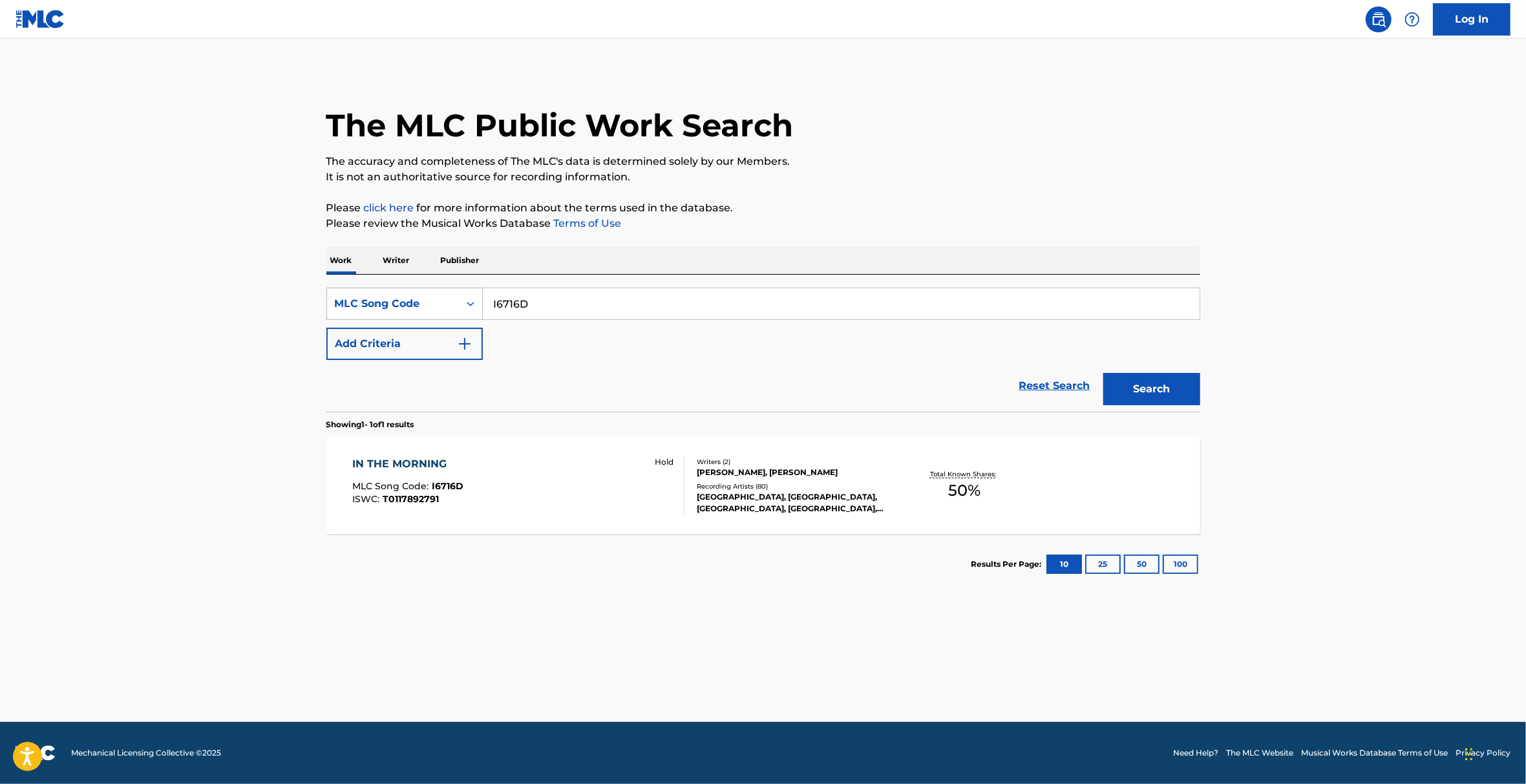
drag, startPoint x: 535, startPoint y: 305, endPoint x: 471, endPoint y: 306, distance: 64.0
click at [472, 306] on div "SearchWithCriteriaee89d326-a265-4e4d-a848-86e4f7748e3c MLC Song Code I6716D" at bounding box center [763, 303] width 874 height 32
paste input "5141O"
type input "I5141O"
drag, startPoint x: 1110, startPoint y: 365, endPoint x: 1138, endPoint y: 386, distance: 35.0
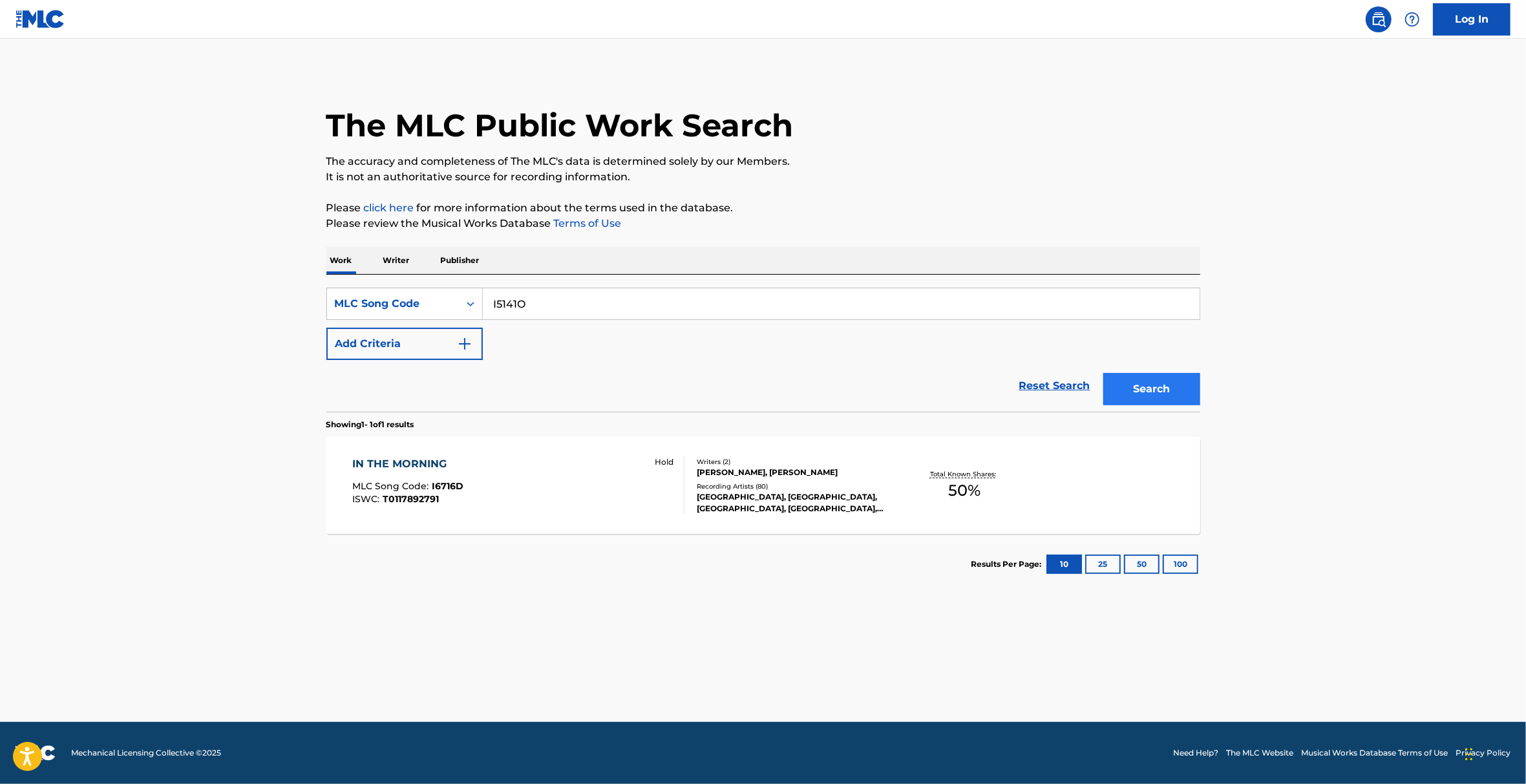
click at [1109, 365] on div "Search" at bounding box center [1148, 385] width 103 height 51
click at [1143, 390] on button "Search" at bounding box center [1152, 388] width 97 height 32
click at [667, 478] on div "Hold" at bounding box center [663, 486] width 41 height 58
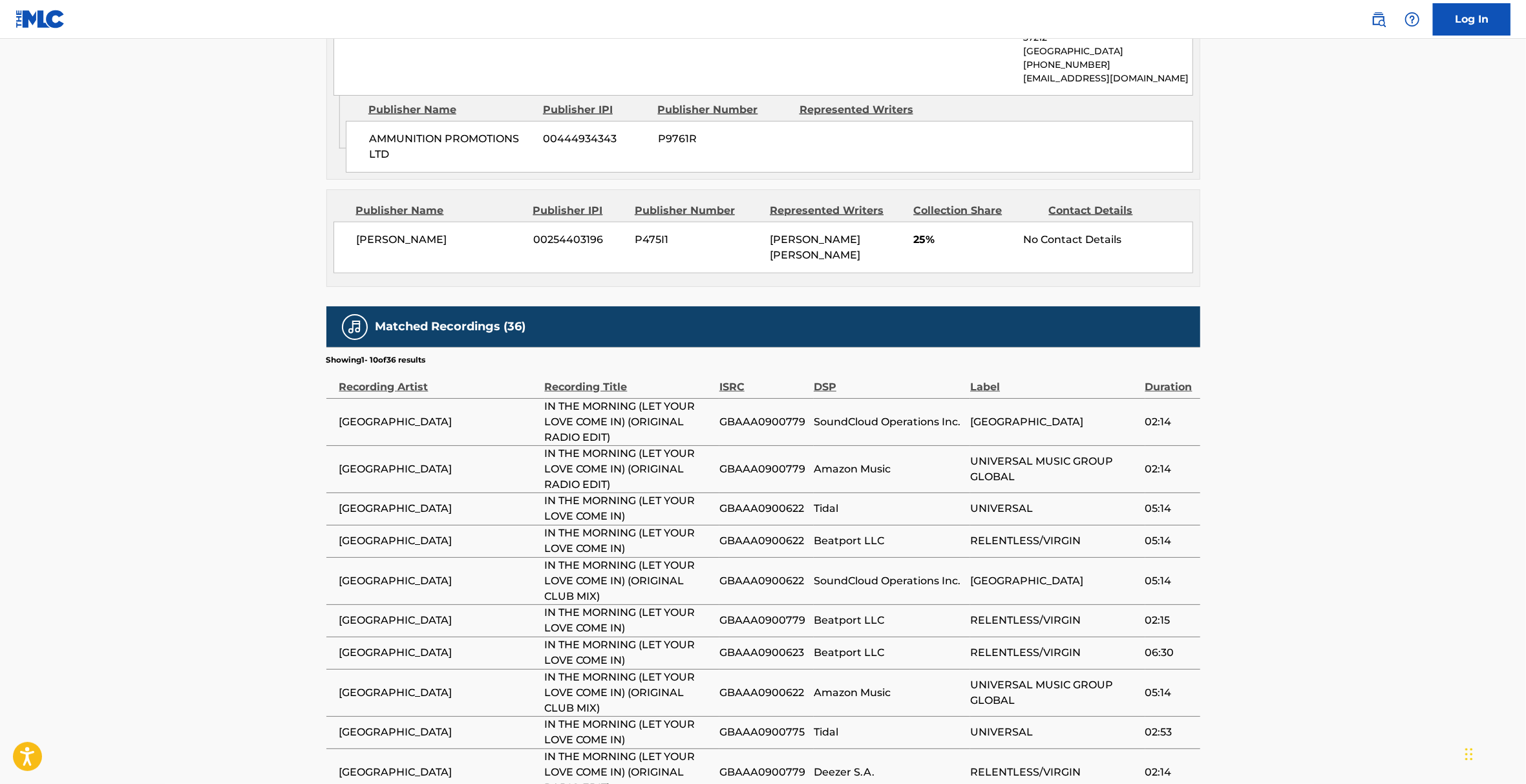
scroll to position [1372, 0]
